Goal: Task Accomplishment & Management: Use online tool/utility

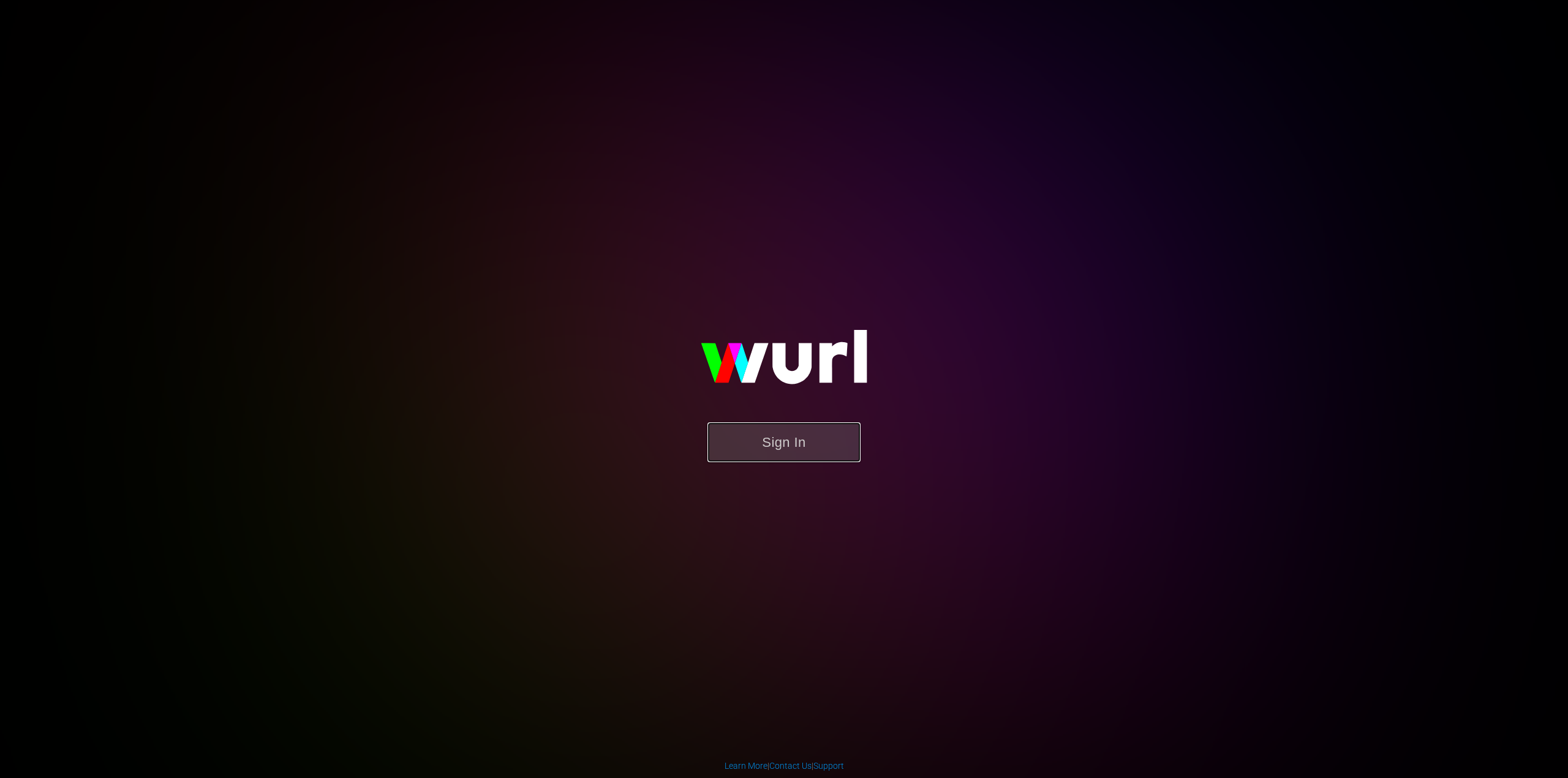
click at [835, 443] on button "Sign In" at bounding box center [784, 443] width 153 height 40
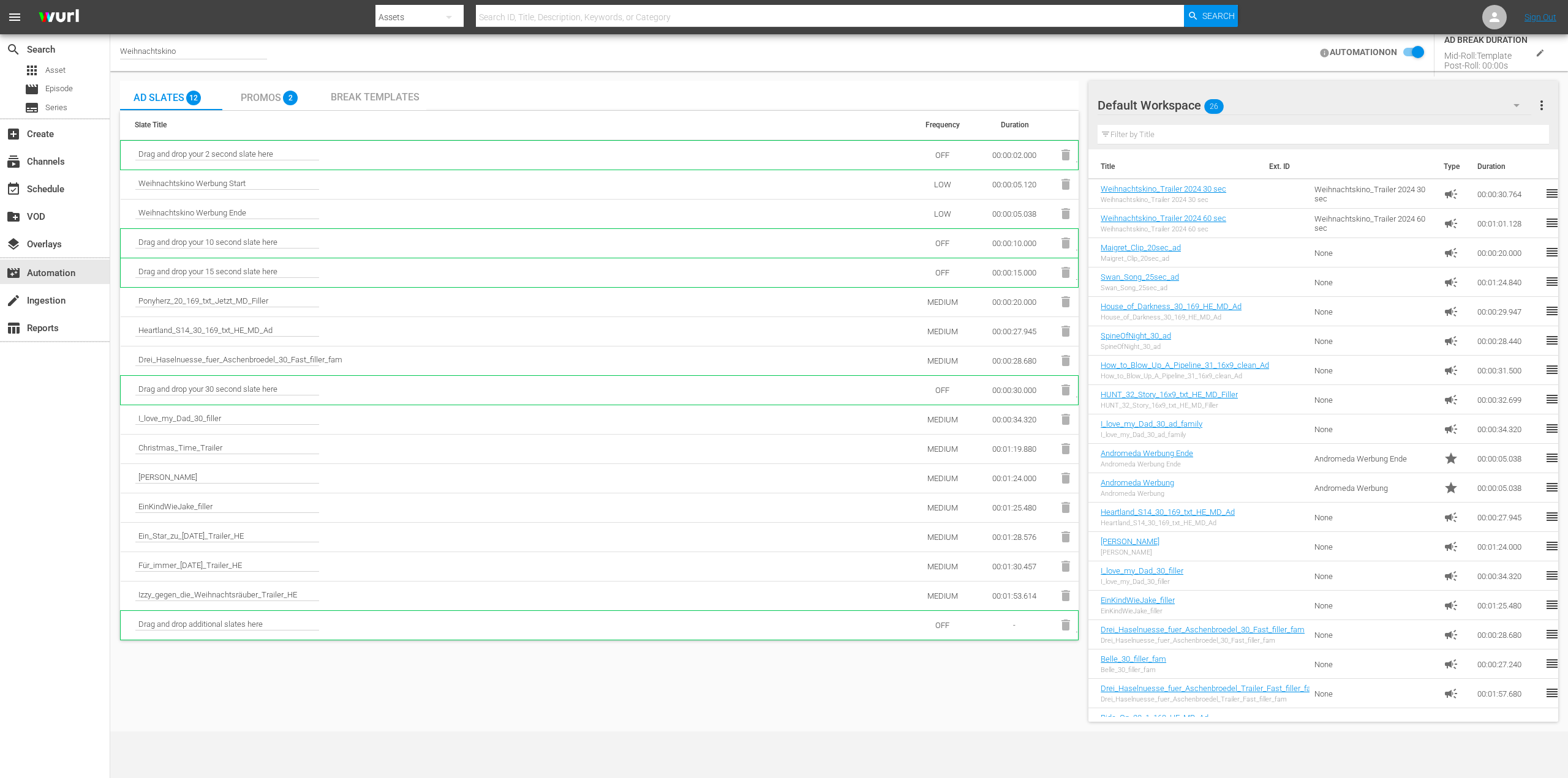
click at [185, 54] on div "Weihnachtskino" at bounding box center [193, 53] width 147 height 13
click at [193, 50] on input "Weihnachtskino" at bounding box center [198, 53] width 157 height 30
type input "W"
click at [293, 85] on div "[PERSON_NAME] (2126 - plaion_pictures_gmbh_donmatteo_1)" at bounding box center [288, 86] width 317 height 30
type input "[PERSON_NAME] (2126 - plaion_pictures_gmbh_donmatteo_1)"
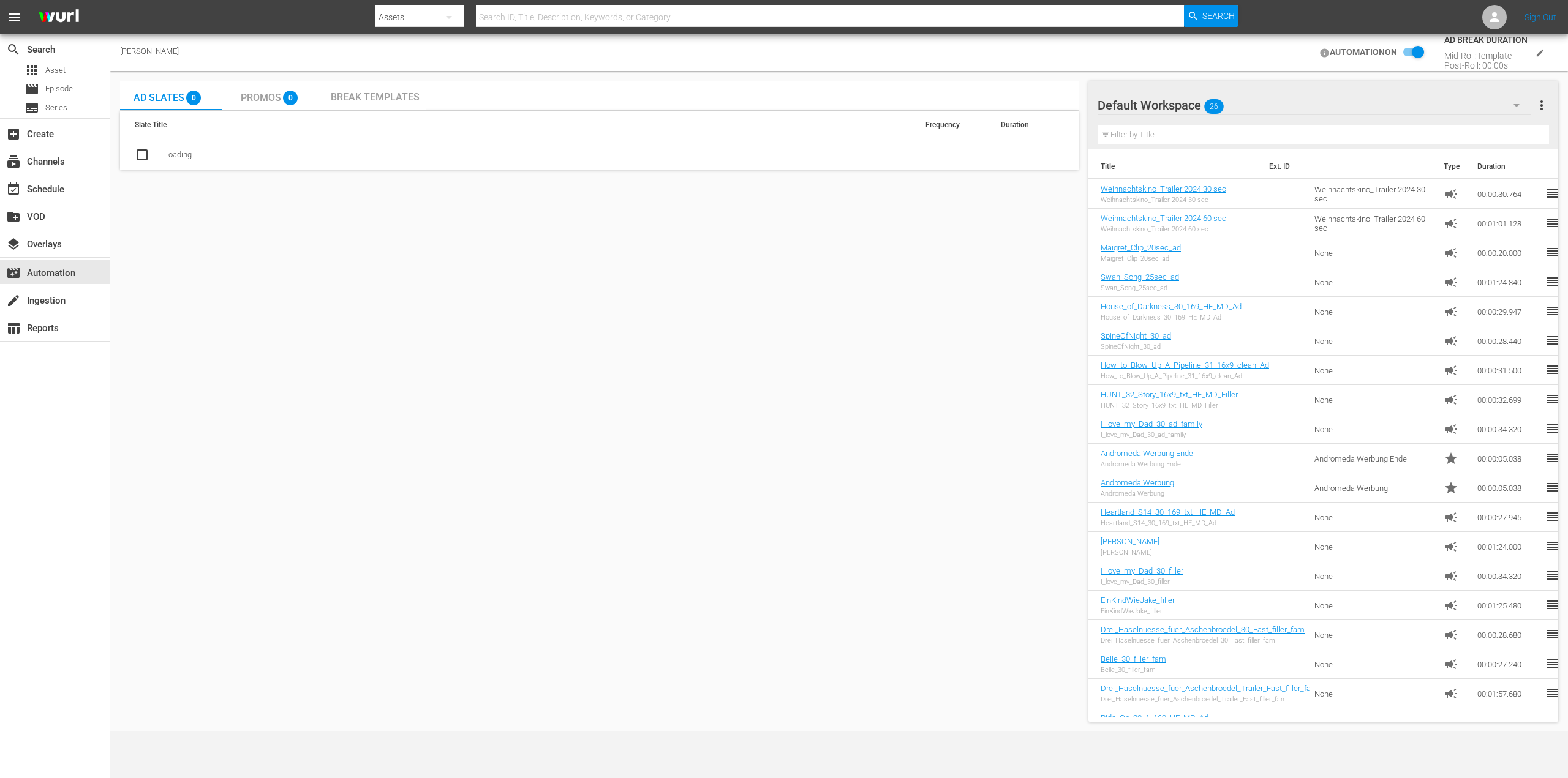
checkbox input "false"
click at [401, 59] on div "[PERSON_NAME] AUTOMATION ON AD BREAK DURATION Mid-Roll: Template Post-Roll: 00:…" at bounding box center [839, 53] width 1458 height 37
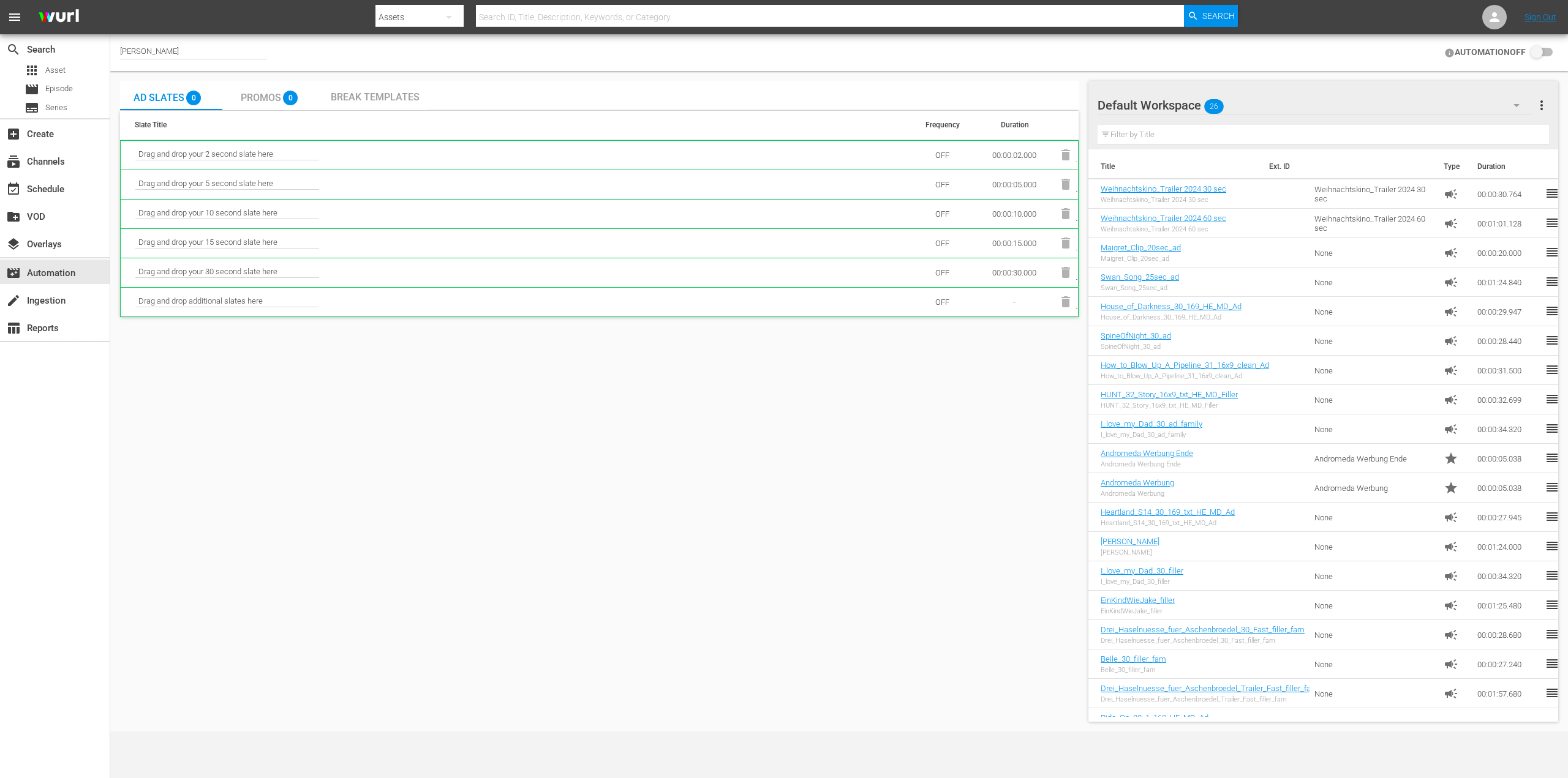
click at [184, 46] on div "[PERSON_NAME]" at bounding box center [193, 53] width 147 height 13
click at [185, 57] on input "[PERSON_NAME]" at bounding box center [198, 53] width 157 height 30
drag, startPoint x: 180, startPoint y: 55, endPoint x: 61, endPoint y: 54, distance: 119.0
click at [110, 0] on div "search Search apps Asset movie Episode subtitles Series add_box Create subscrip…" at bounding box center [839, 0] width 1458 height 0
click at [172, 80] on div "Saving Hope Wurl (2127 - plaion_pictures_gmbh_savinghope_1)" at bounding box center [288, 86] width 317 height 30
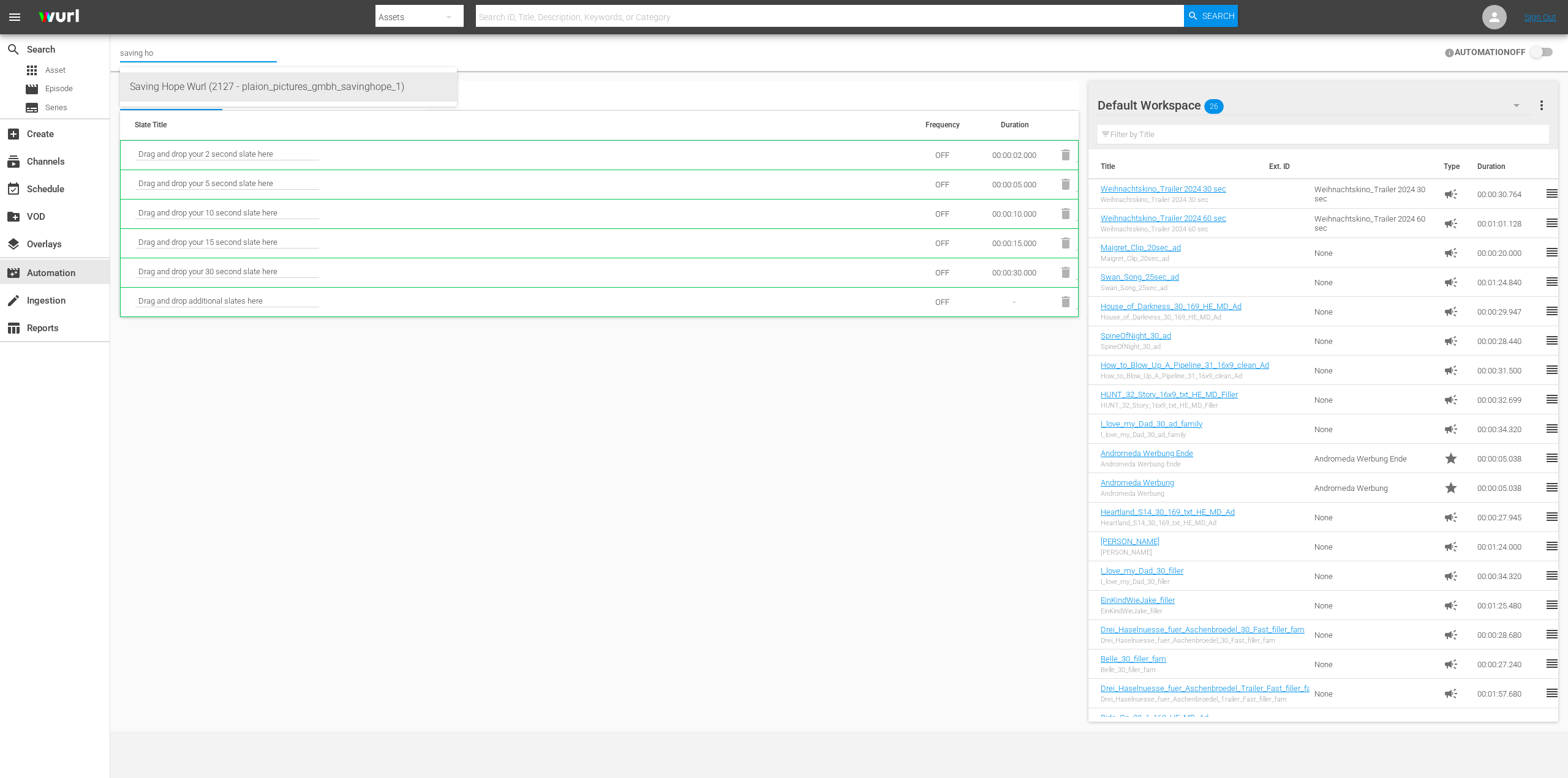
type input "Saving Hope Wurl (2127 - plaion_pictures_gmbh_savinghope_1)"
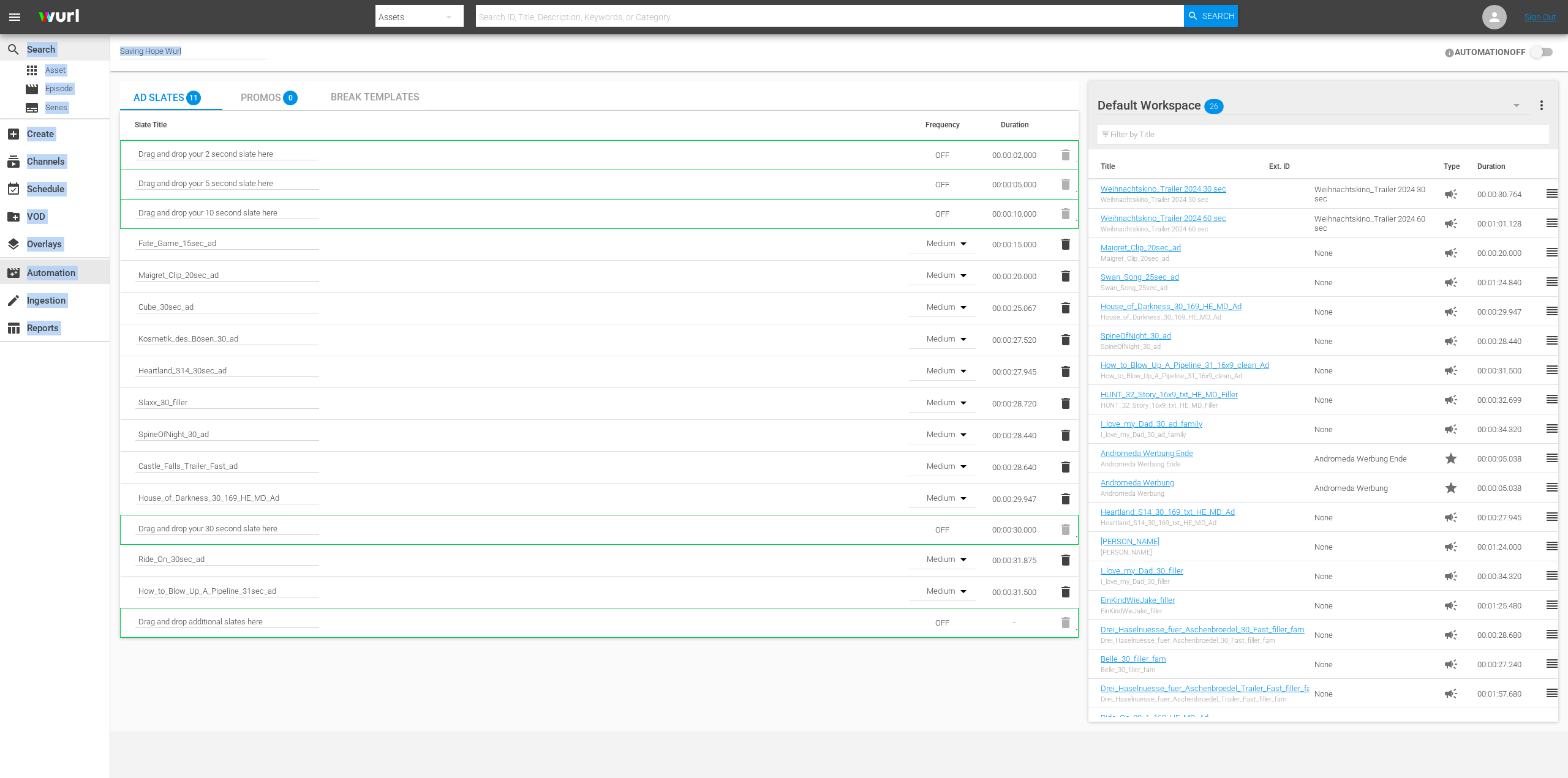
drag, startPoint x: 201, startPoint y: 42, endPoint x: 98, endPoint y: 44, distance: 103.0
click at [110, 0] on div "search Search apps Asset movie Episode subtitles Series add_box Create subscrip…" at bounding box center [839, 0] width 1458 height 0
click at [211, 47] on div "Saving Hope Wurl" at bounding box center [193, 53] width 147 height 13
click at [199, 52] on input "Saving Hope Wurl" at bounding box center [198, 53] width 157 height 30
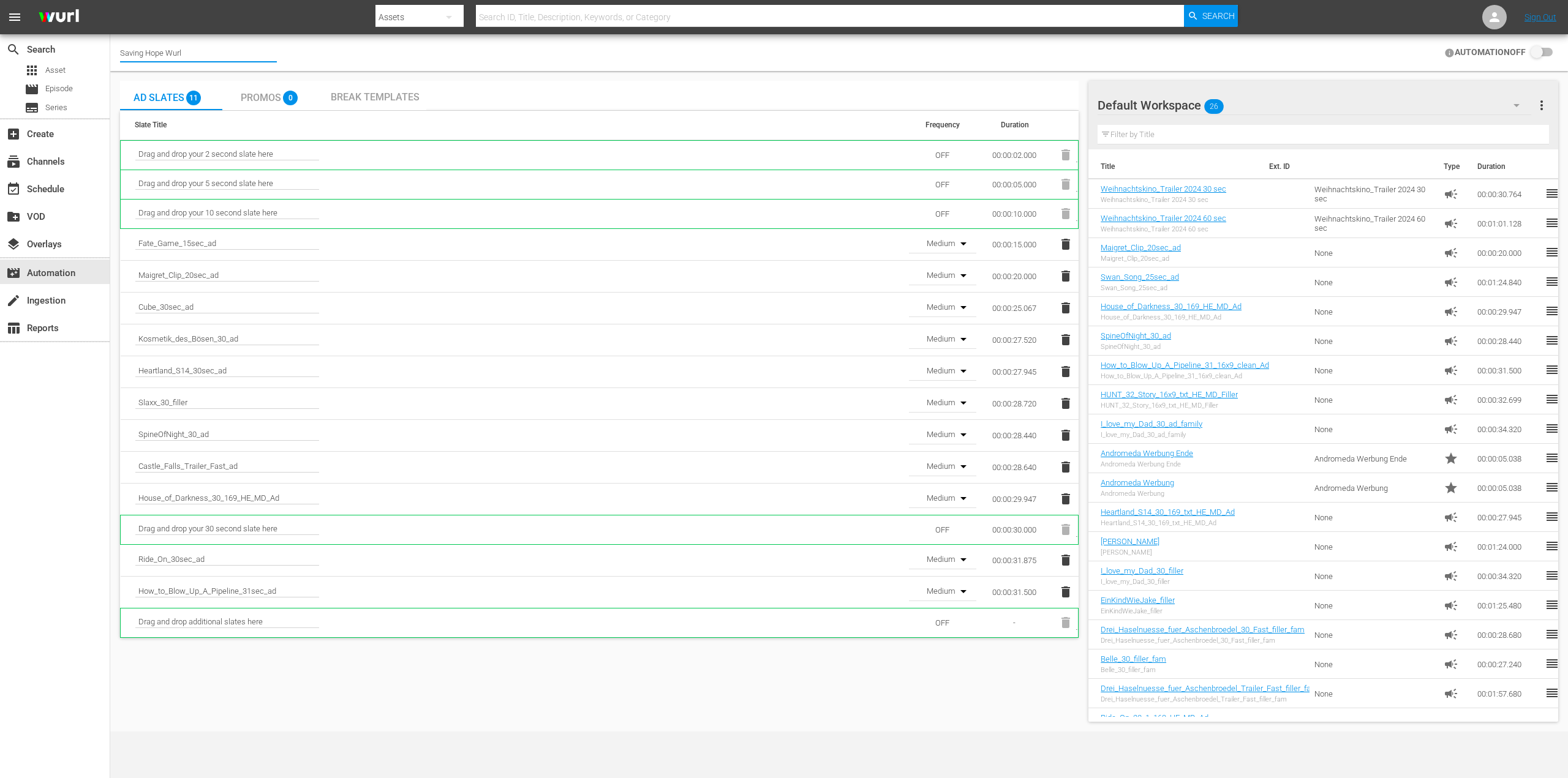
click at [199, 53] on input "Saving Hope Wurl" at bounding box center [198, 53] width 157 height 30
click at [202, 48] on input "Saving Hope Wurl" at bounding box center [198, 53] width 157 height 30
drag, startPoint x: 185, startPoint y: 54, endPoint x: 151, endPoint y: 35, distance: 38.9
click at [117, 49] on div "Channel Title Saving [PERSON_NAME] AUTOMATION OFF" at bounding box center [839, 53] width 1458 height 37
click at [173, 90] on div "[PERSON_NAME] (2126 - plaion_pictures_gmbh_donmatteo_1)" at bounding box center [288, 86] width 317 height 30
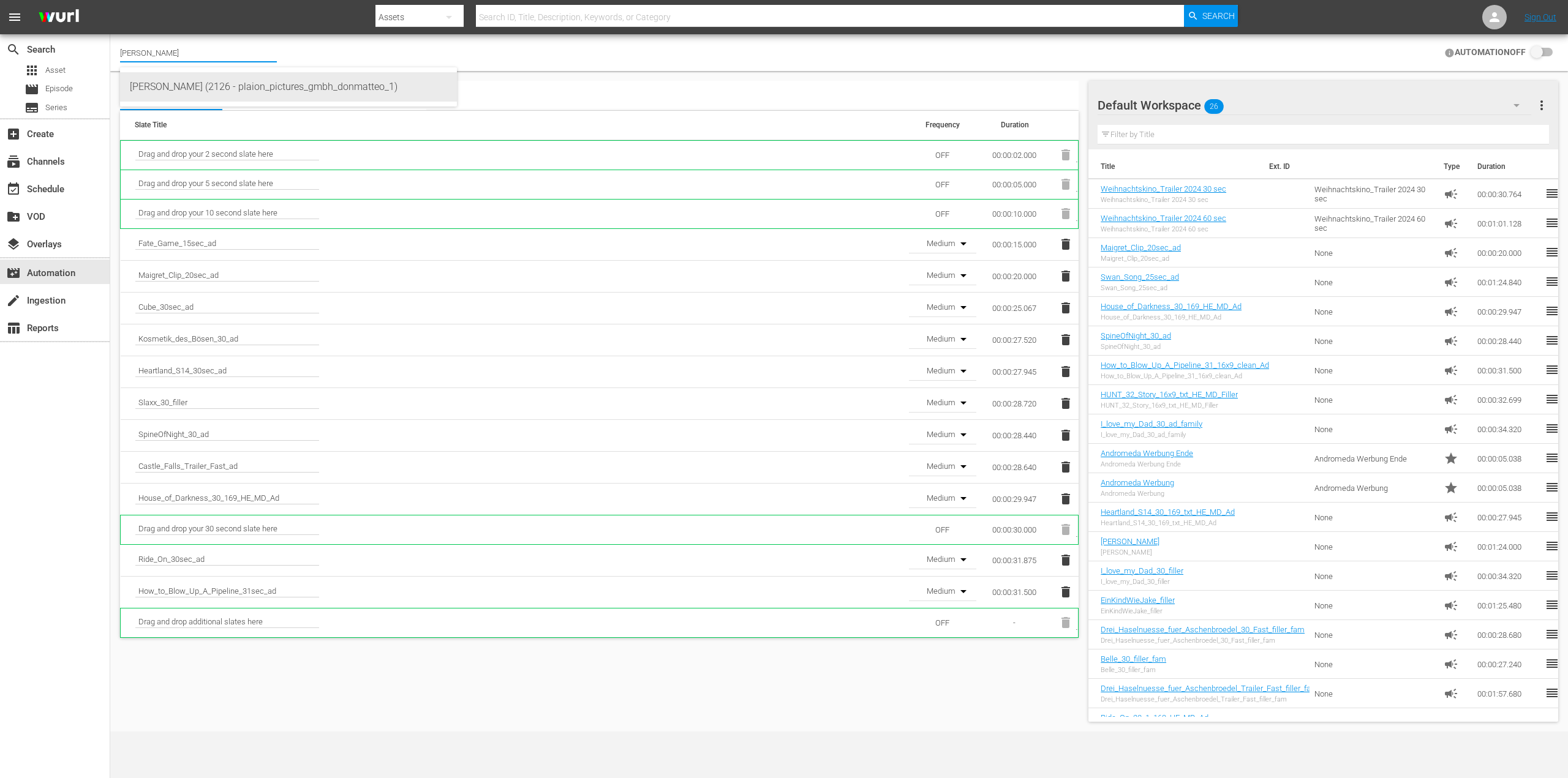
type input "[PERSON_NAME] (2126 - plaion_pictures_gmbh_donmatteo_1)"
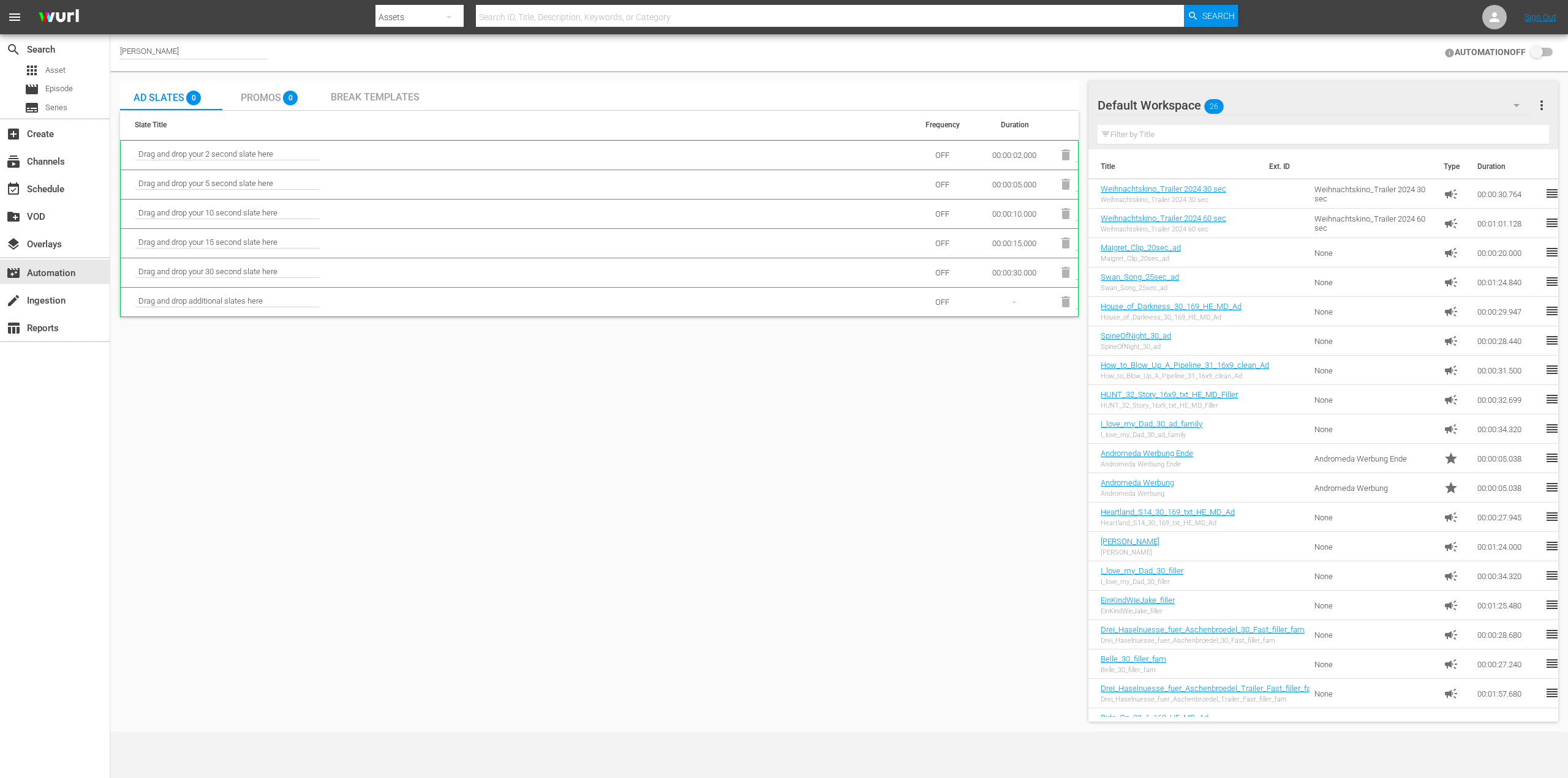
click at [256, 103] on div "Promos 0" at bounding box center [273, 95] width 64 height 25
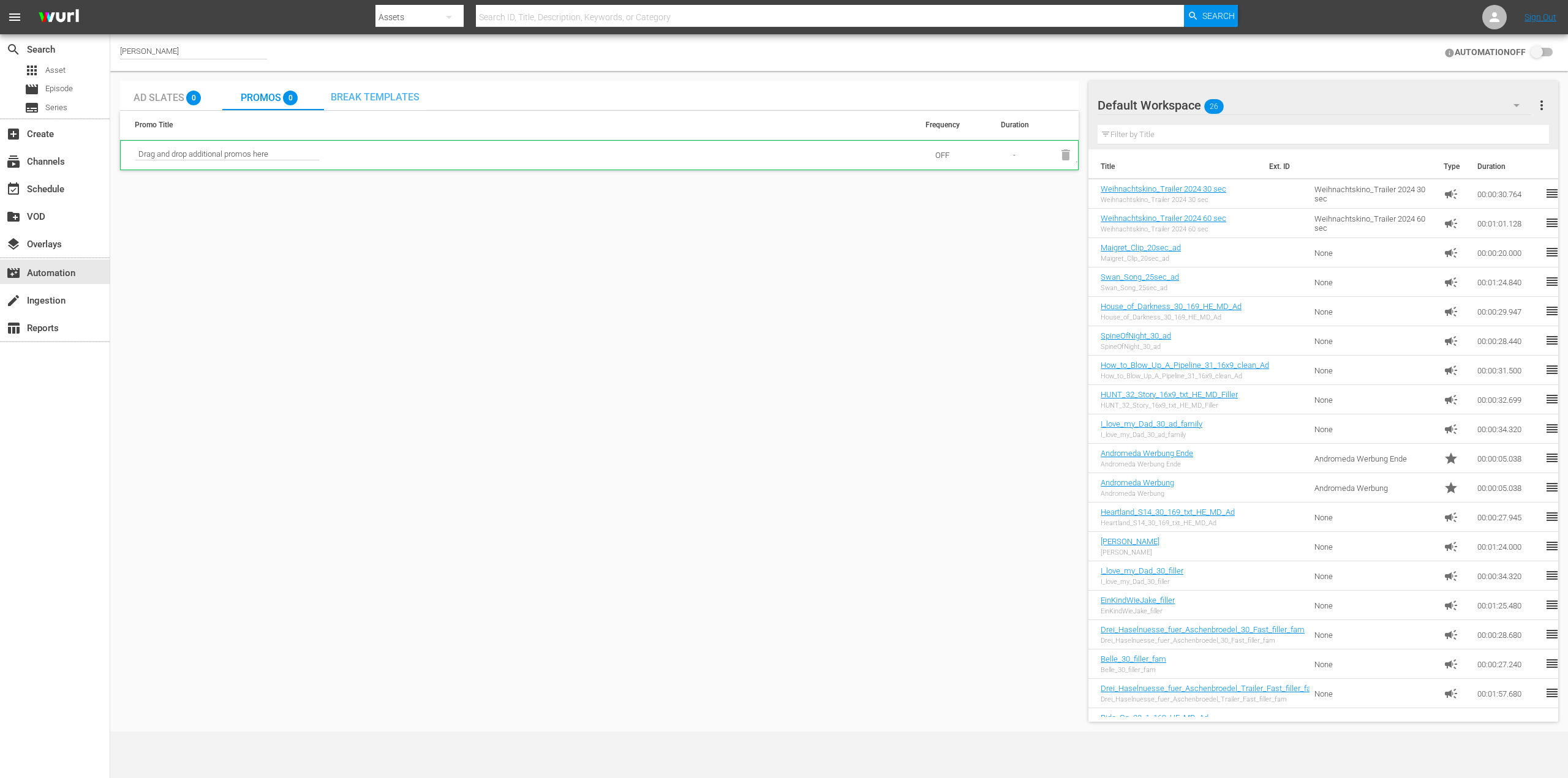
click at [366, 96] on span "Break Templates" at bounding box center [375, 97] width 89 height 12
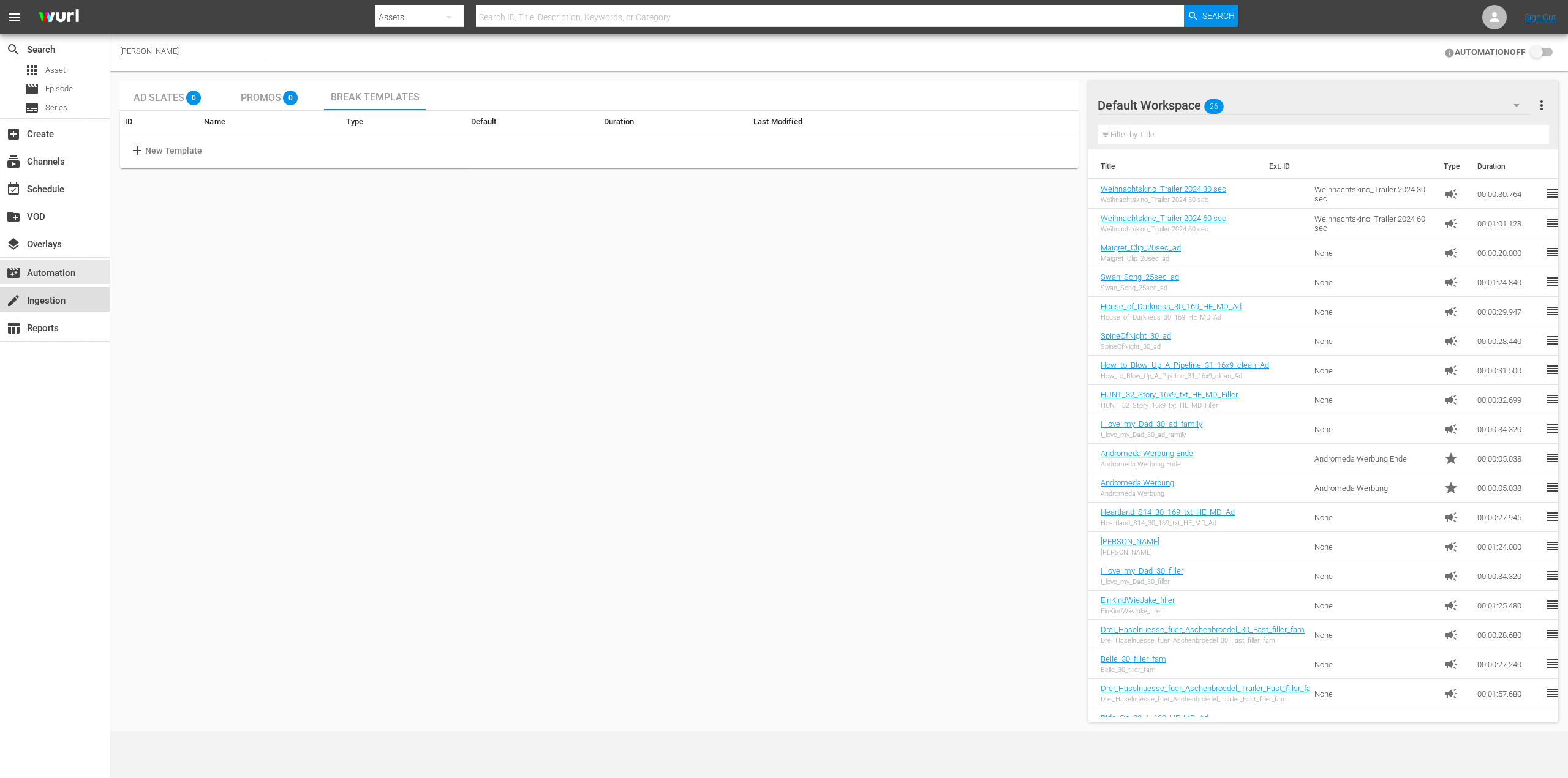
click at [65, 301] on div "create Ingestion" at bounding box center [34, 299] width 69 height 11
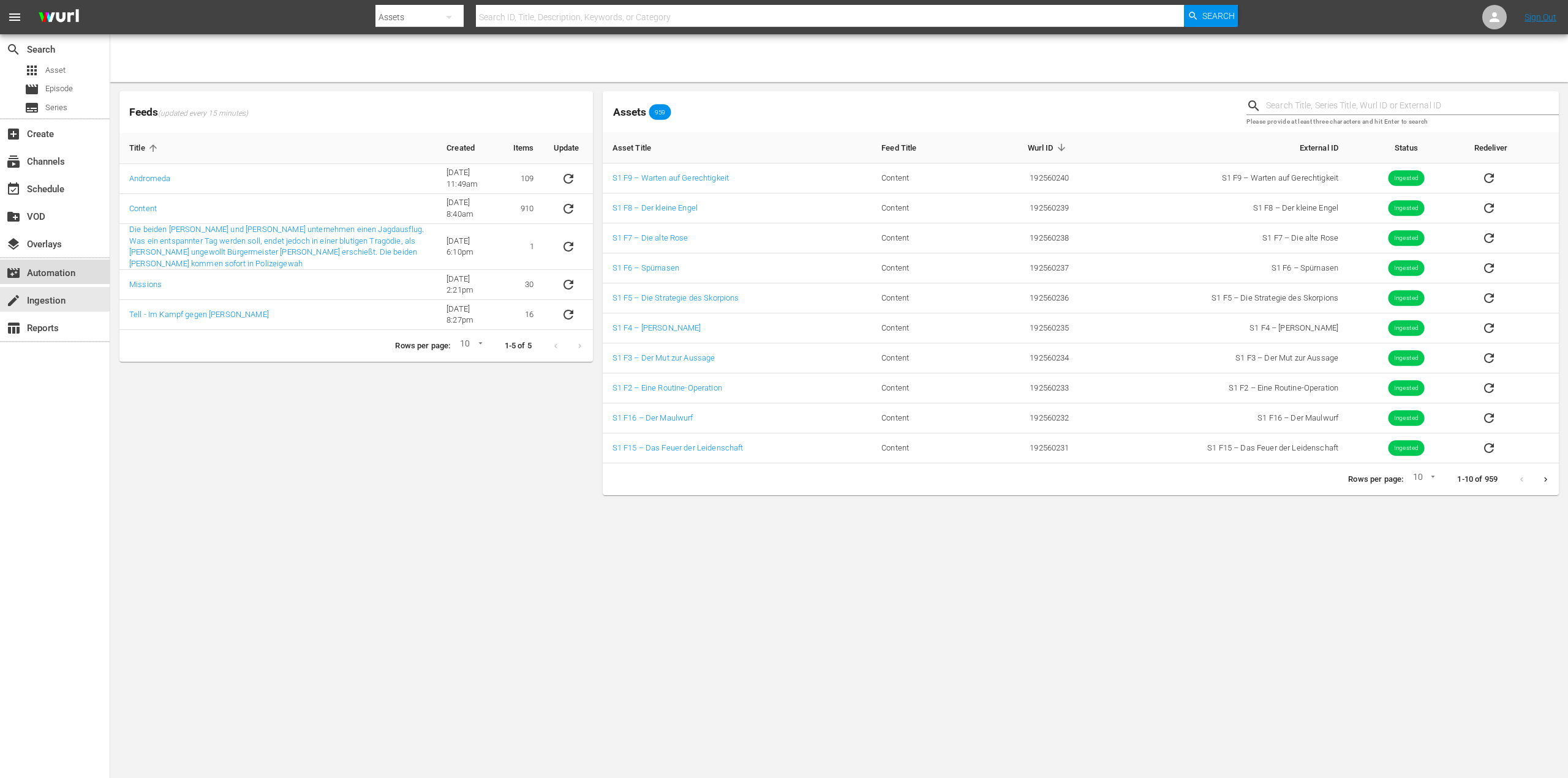
click at [69, 276] on div "movie_filter Automation" at bounding box center [34, 272] width 69 height 11
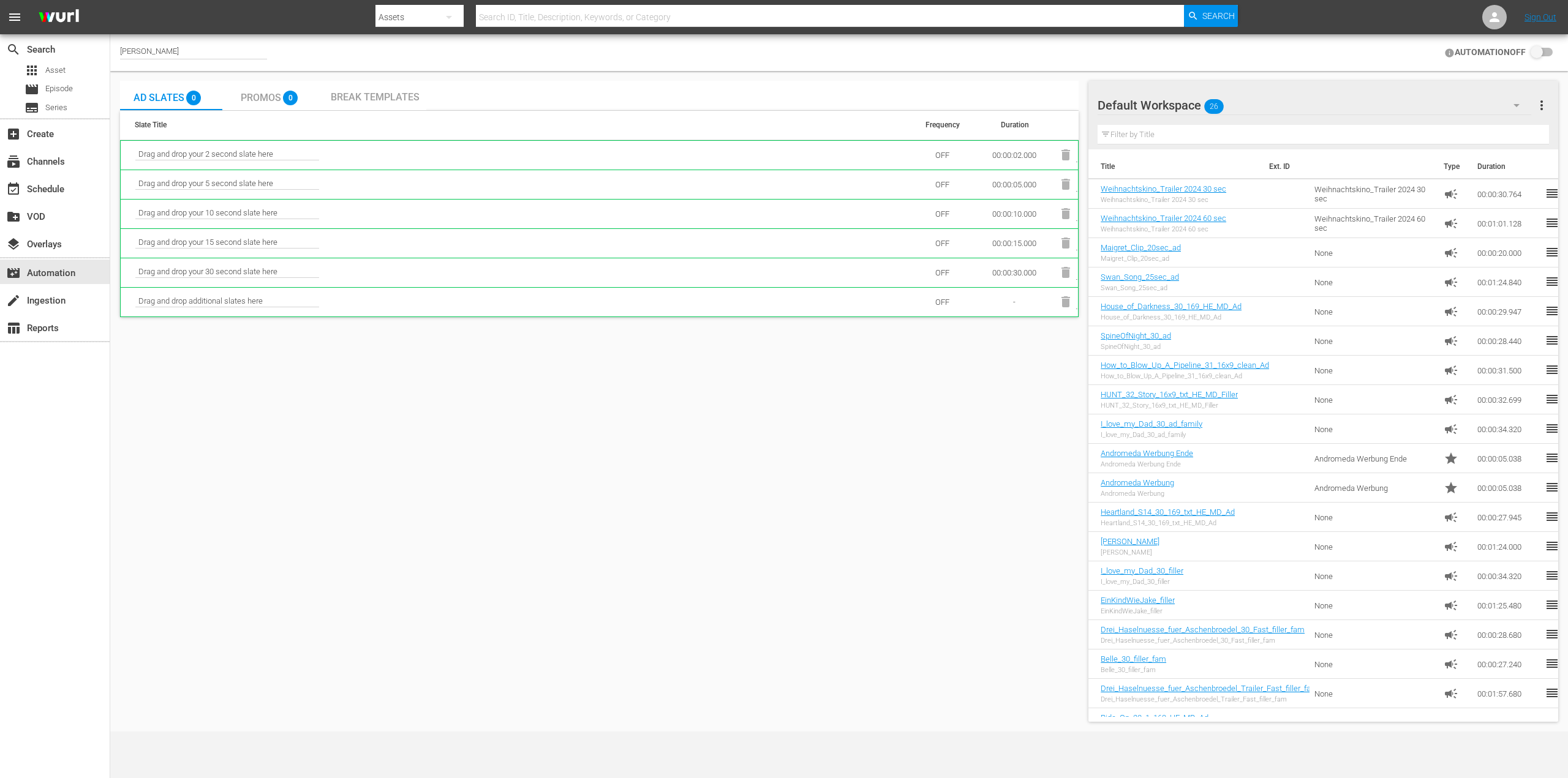
click at [447, 518] on div "Ad Slates 0 Promos 0 Break Templates Slate Title Frequency Duration Drag and dr…" at bounding box center [599, 401] width 958 height 641
